Goal: Check status: Check status

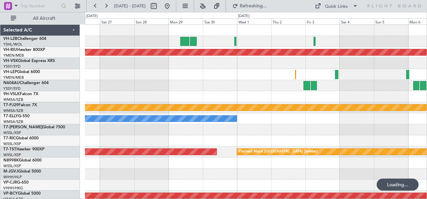
click at [155, 72] on div at bounding box center [256, 74] width 342 height 11
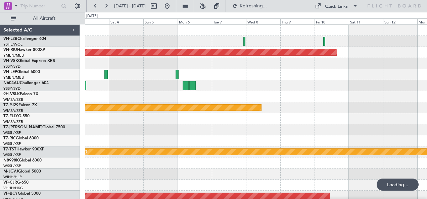
click at [302, 66] on div at bounding box center [256, 63] width 342 height 11
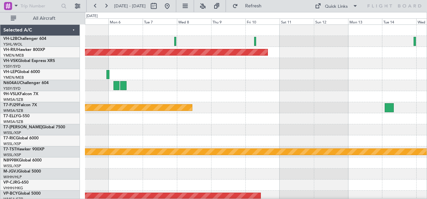
click at [325, 70] on div "Planned Maint [GEOGRAPHIC_DATA] ([GEOGRAPHIC_DATA]) Planned Maint [GEOGRAPHIC_D…" at bounding box center [256, 119] width 342 height 188
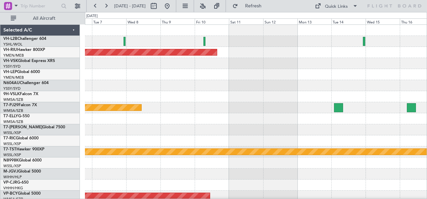
click at [269, 70] on div "Planned Maint [GEOGRAPHIC_DATA] ([GEOGRAPHIC_DATA]) Planned Maint [GEOGRAPHIC_D…" at bounding box center [256, 119] width 342 height 188
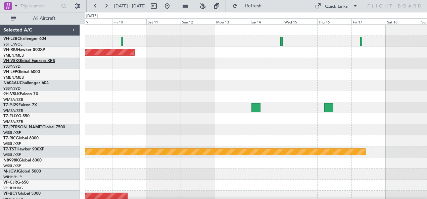
click at [24, 60] on link "VH-VSK Global Express XRS" at bounding box center [29, 61] width 52 height 4
click at [349, 63] on div at bounding box center [256, 63] width 342 height 11
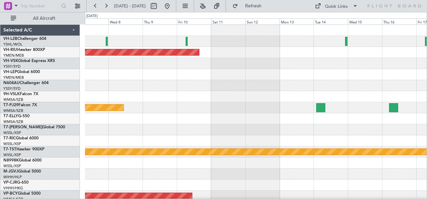
click at [308, 62] on div at bounding box center [256, 63] width 342 height 11
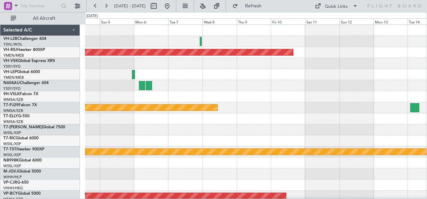
click at [294, 78] on div at bounding box center [256, 74] width 342 height 11
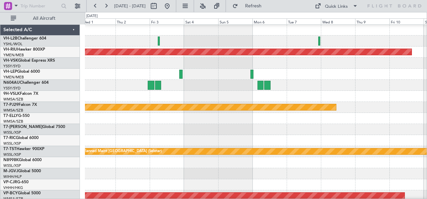
click at [284, 76] on div at bounding box center [256, 74] width 342 height 11
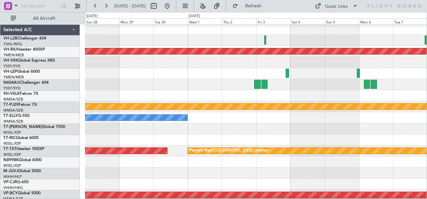
scroll to position [1, 0]
click at [268, 77] on div at bounding box center [256, 73] width 342 height 11
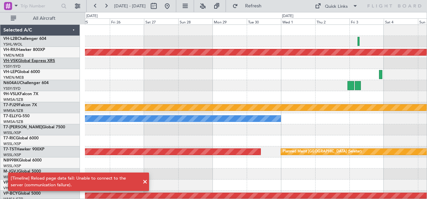
click at [29, 60] on link "VH-VSK Global Express XRS" at bounding box center [29, 61] width 52 height 4
